Goal: Navigation & Orientation: Find specific page/section

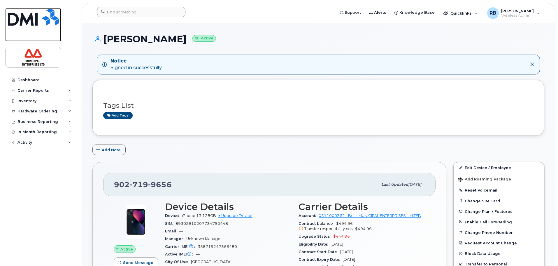
click at [21, 24] on img at bounding box center [33, 17] width 51 height 18
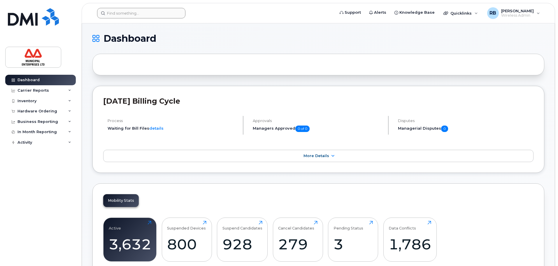
drag, startPoint x: 20, startPoint y: 217, endPoint x: 23, endPoint y: 216, distance: 3.2
click at [20, 217] on div "Dashboard Carrier Reports Monthly Billing Data Daily Data Pooling Data Behavior…" at bounding box center [41, 166] width 72 height 182
